Goal: Information Seeking & Learning: Learn about a topic

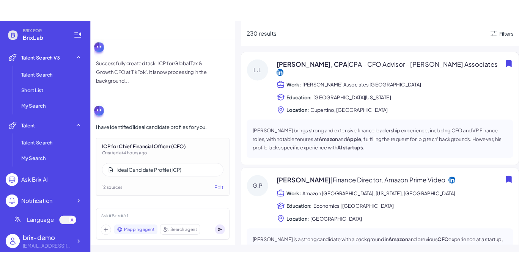
scroll to position [819, 0]
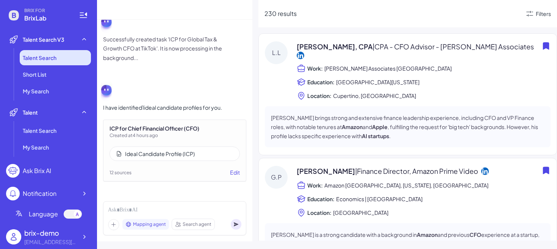
click at [64, 58] on li "Talent Search" at bounding box center [55, 57] width 71 height 15
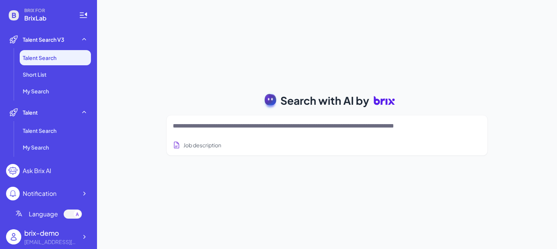
click at [298, 125] on textarea at bounding box center [318, 125] width 290 height 9
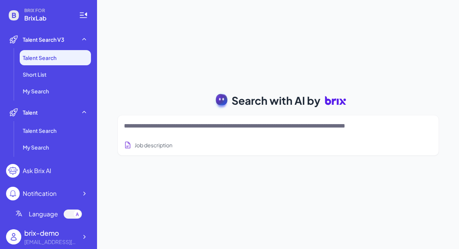
click at [191, 127] on textarea at bounding box center [269, 125] width 290 height 9
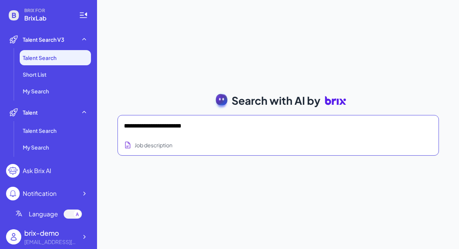
type textarea "**********"
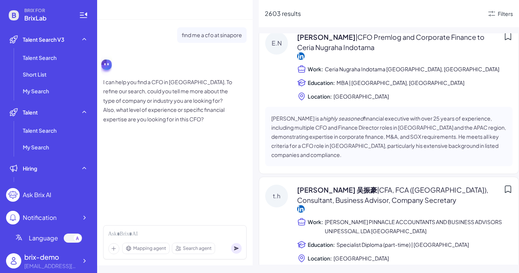
scroll to position [454, 0]
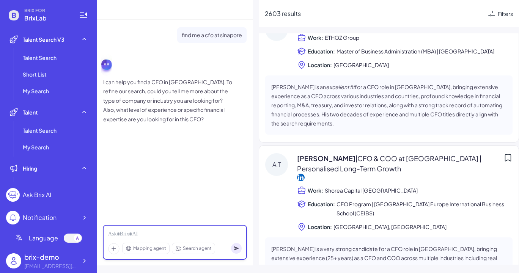
click at [158, 231] on div at bounding box center [174, 234] width 133 height 8
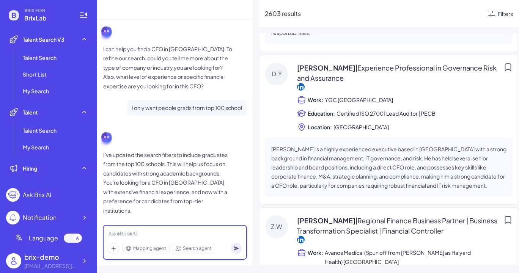
scroll to position [1235, 0]
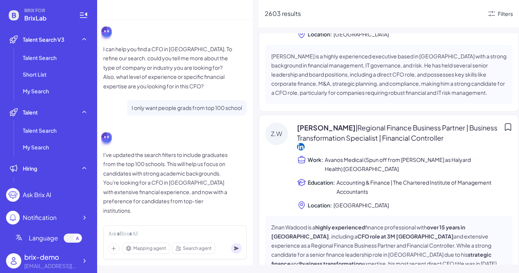
click at [351, 155] on span "Avanos Medical (Spun off from [PERSON_NAME] as Halyard Health) [GEOGRAPHIC_DATA]" at bounding box center [418, 164] width 188 height 18
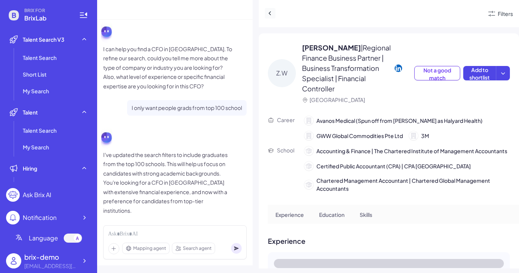
click at [270, 13] on icon at bounding box center [270, 13] width 8 height 8
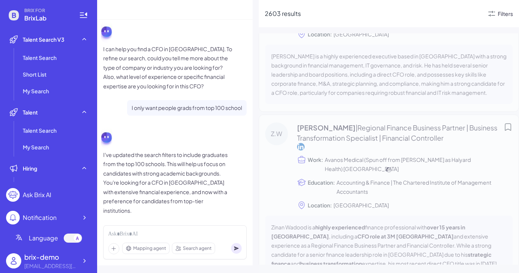
click at [492, 12] on div "Filters" at bounding box center [504, 14] width 15 height 8
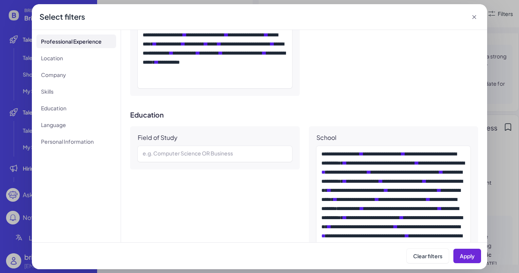
scroll to position [486, 0]
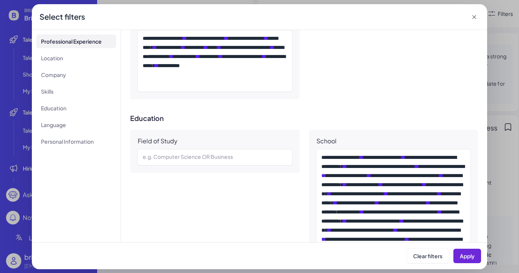
click at [475, 16] on icon at bounding box center [474, 17] width 8 height 8
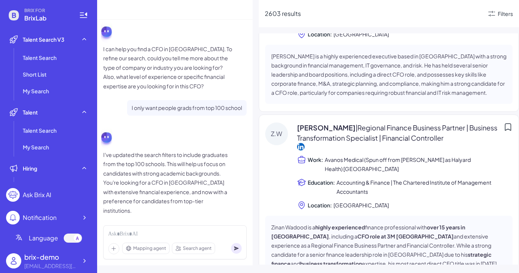
click at [492, 16] on div "Filters" at bounding box center [500, 13] width 26 height 9
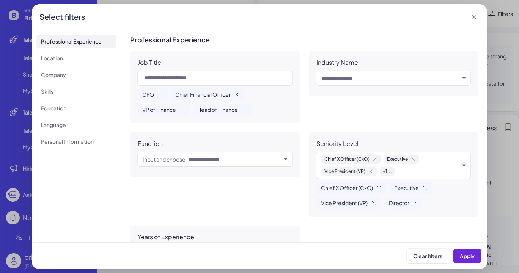
click at [474, 15] on icon at bounding box center [474, 17] width 8 height 8
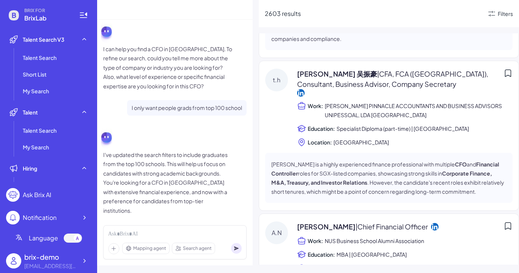
scroll to position [0, 0]
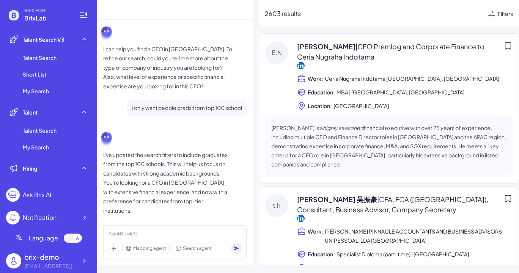
click at [329, 47] on span "[PERSON_NAME] | CFO Premlog and Corporate Finance to Ceria Nugraha Indotama" at bounding box center [398, 51] width 203 height 20
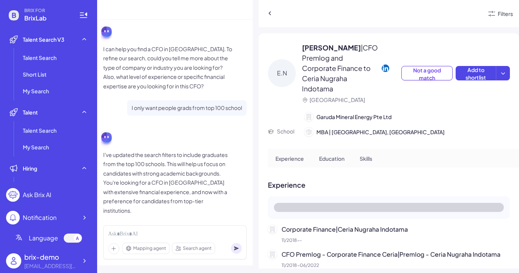
scroll to position [11, 0]
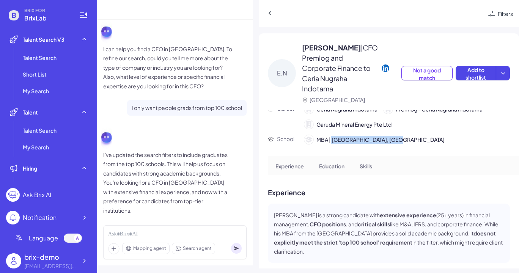
drag, startPoint x: 330, startPoint y: 149, endPoint x: 392, endPoint y: 149, distance: 62.5
click at [392, 144] on span "MBA | [GEOGRAPHIC_DATA], [GEOGRAPHIC_DATA]" at bounding box center [380, 140] width 128 height 8
copy span "[GEOGRAPHIC_DATA]"
click at [382, 144] on div "Career Ceria Nugraha Indotama Premlog - Ceria Nugraha Indotama Garuda Mineral E…" at bounding box center [389, 124] width 242 height 39
drag, startPoint x: 332, startPoint y: 150, endPoint x: 393, endPoint y: 152, distance: 60.7
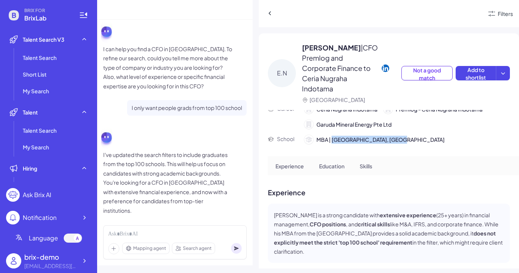
click at [393, 144] on span "MBA | [GEOGRAPHIC_DATA], [GEOGRAPHIC_DATA]" at bounding box center [380, 140] width 128 height 8
copy span "[GEOGRAPHIC_DATA]"
click at [492, 10] on div "Filters" at bounding box center [504, 14] width 15 height 8
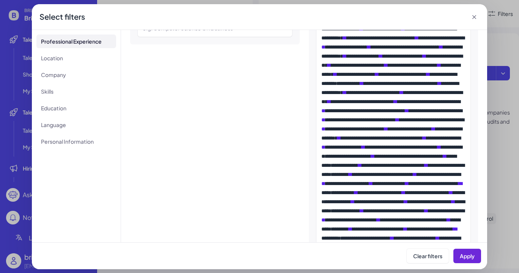
scroll to position [577, 0]
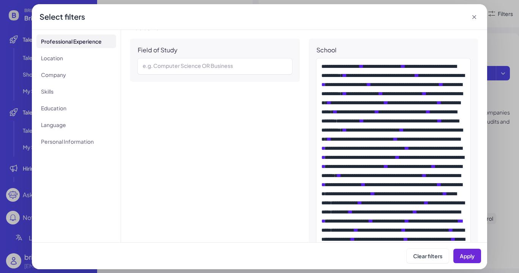
click at [475, 17] on icon at bounding box center [474, 17] width 8 height 8
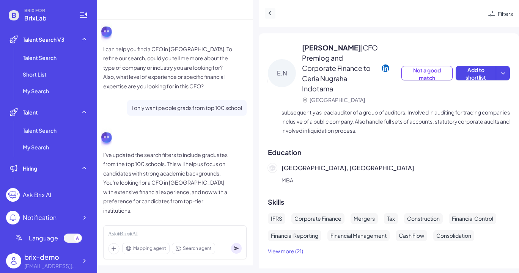
click at [268, 12] on icon at bounding box center [270, 13] width 8 height 8
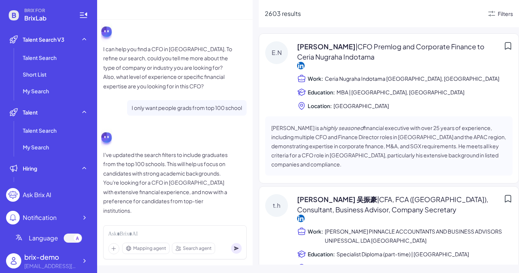
click at [492, 14] on div "Filters" at bounding box center [504, 14] width 15 height 8
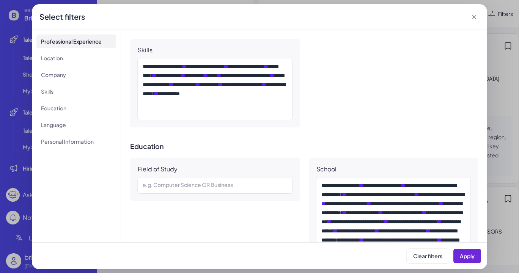
scroll to position [525, 0]
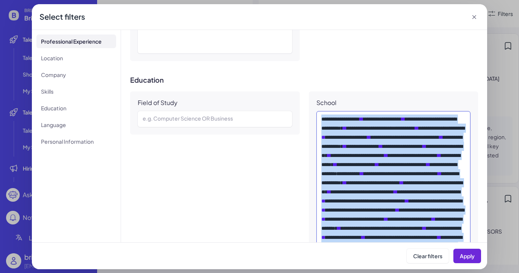
copy div "**********"
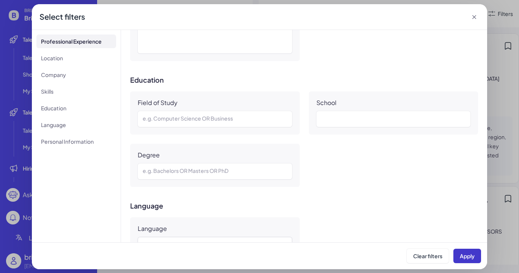
click at [465, 248] on span "Apply" at bounding box center [466, 255] width 15 height 7
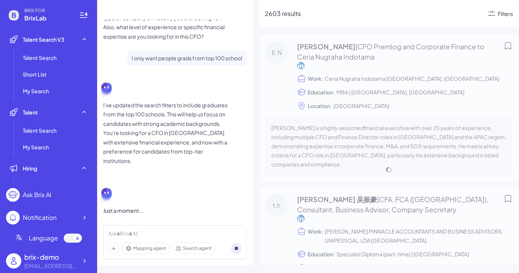
scroll to position [33, 0]
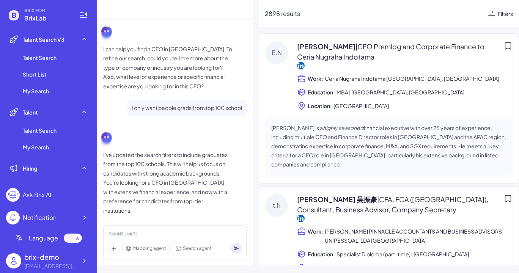
click at [492, 13] on div "Filters" at bounding box center [504, 14] width 15 height 8
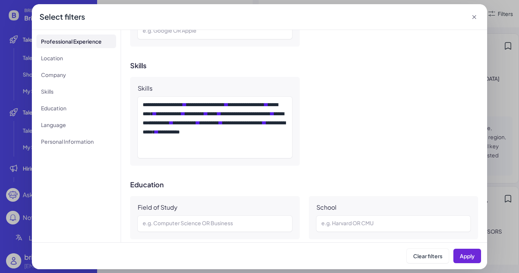
scroll to position [466, 0]
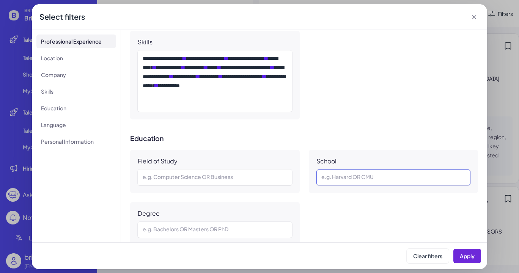
click at [367, 178] on div at bounding box center [393, 177] width 144 height 9
paste div
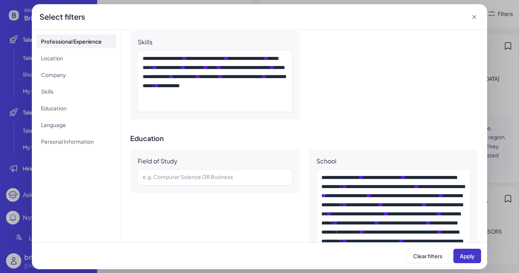
click at [468, 248] on span "Apply" at bounding box center [466, 255] width 15 height 7
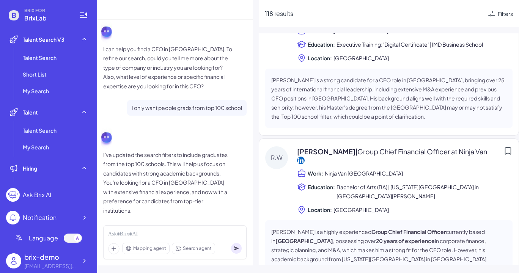
scroll to position [4093, 0]
